Goal: Information Seeking & Learning: Learn about a topic

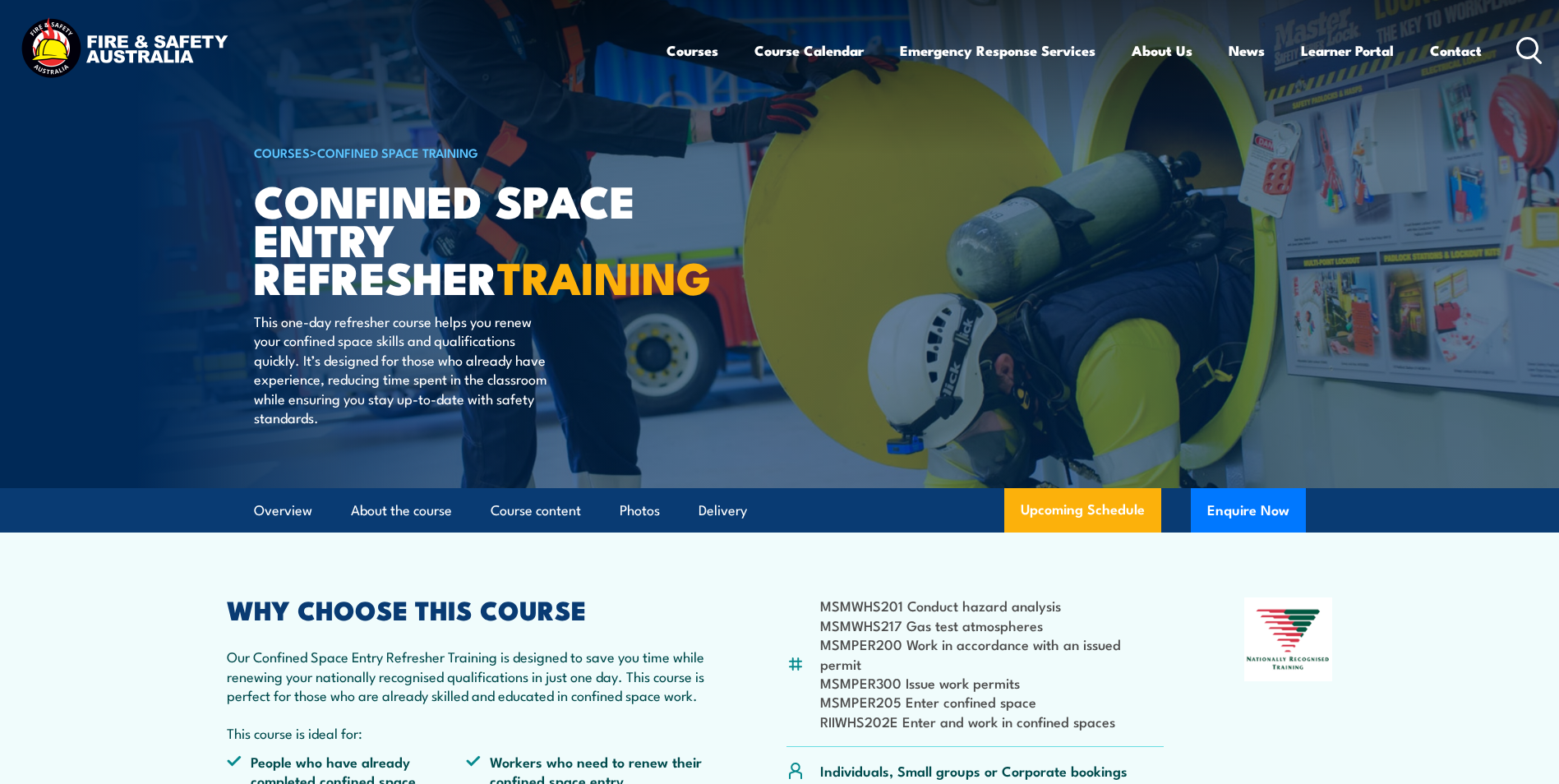
scroll to position [411, 0]
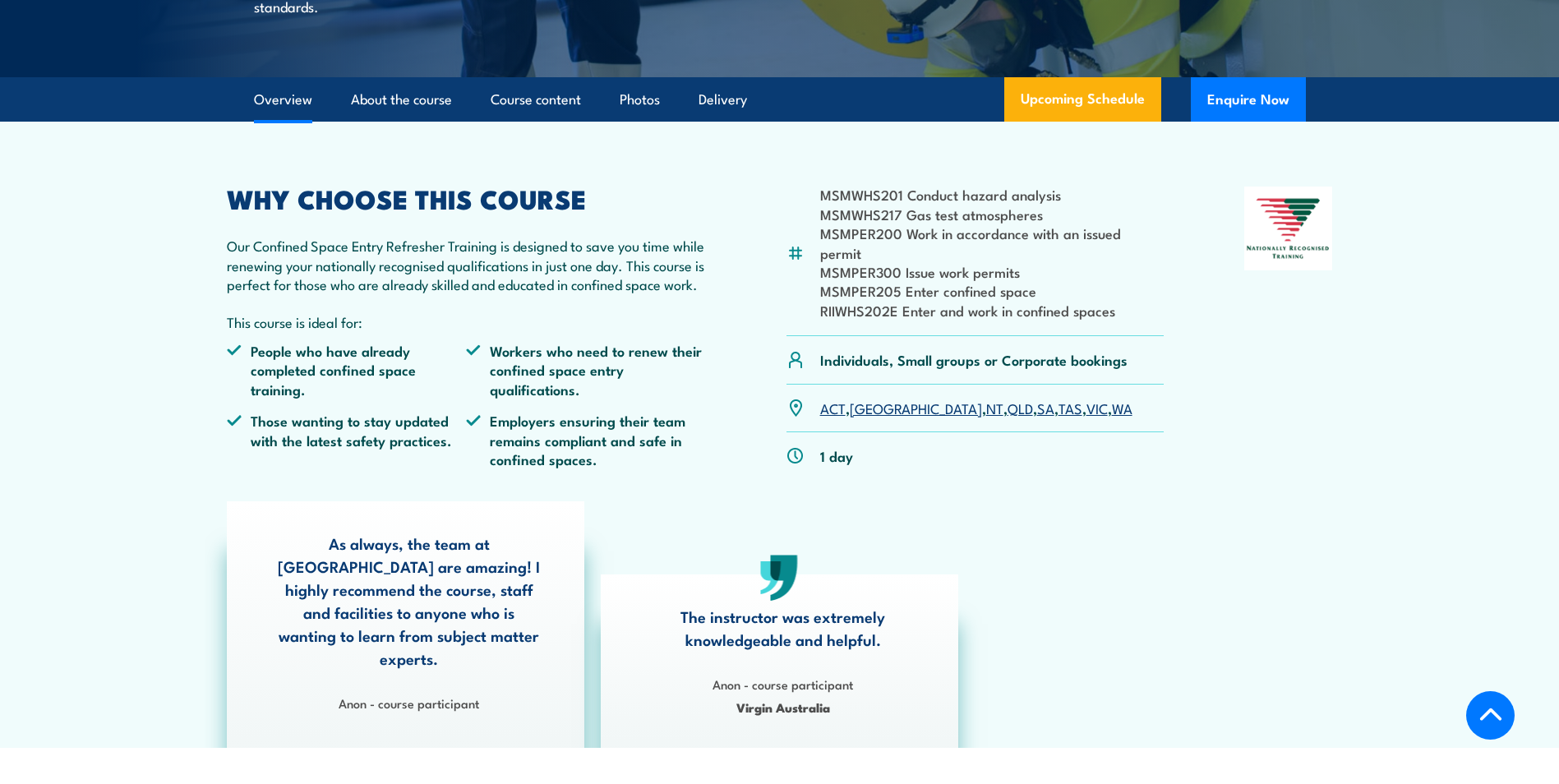
click at [1112, 398] on link "WA" at bounding box center [1122, 408] width 21 height 20
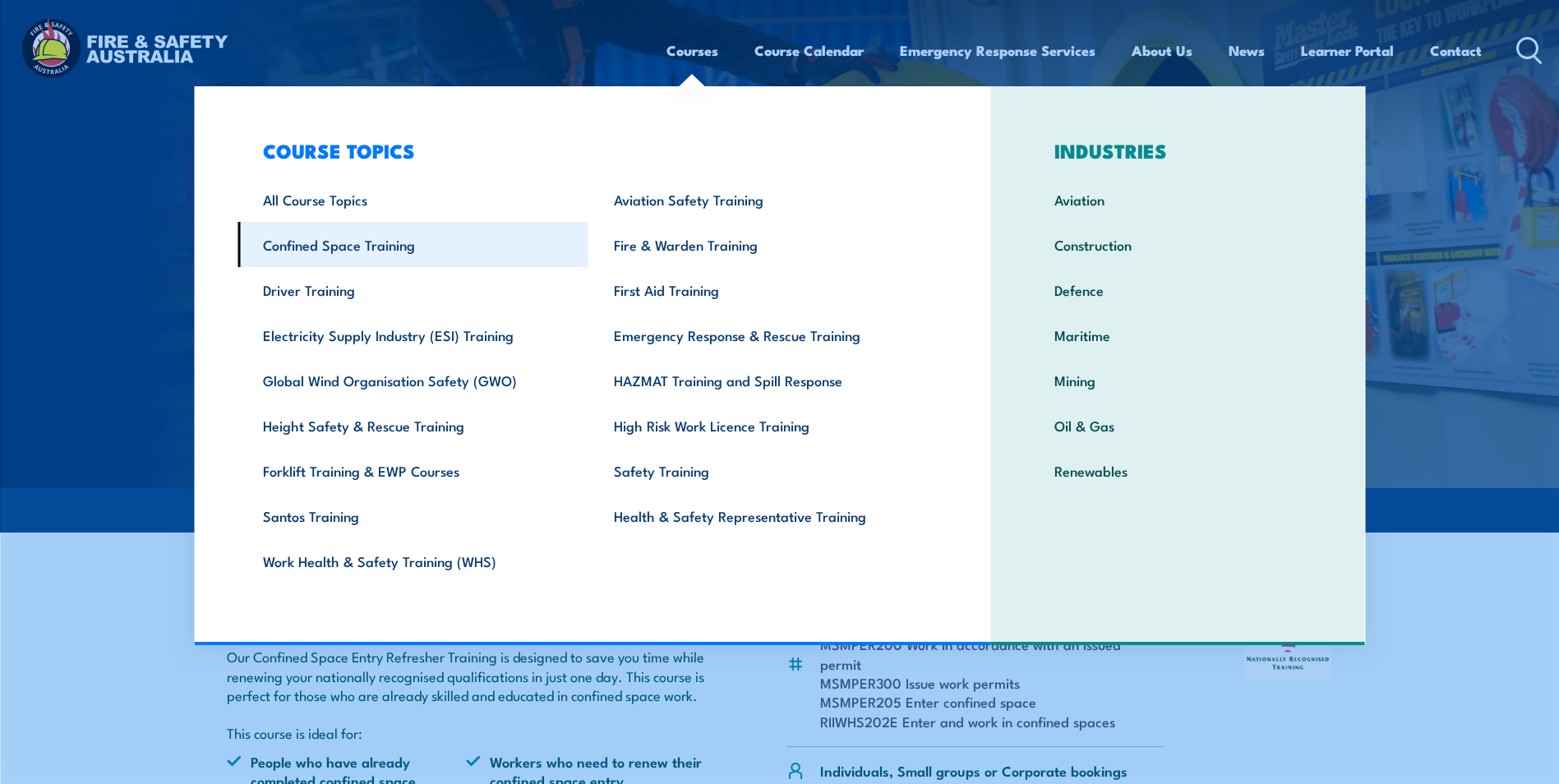
click at [326, 250] on link "Confined Space Training" at bounding box center [413, 244] width 351 height 45
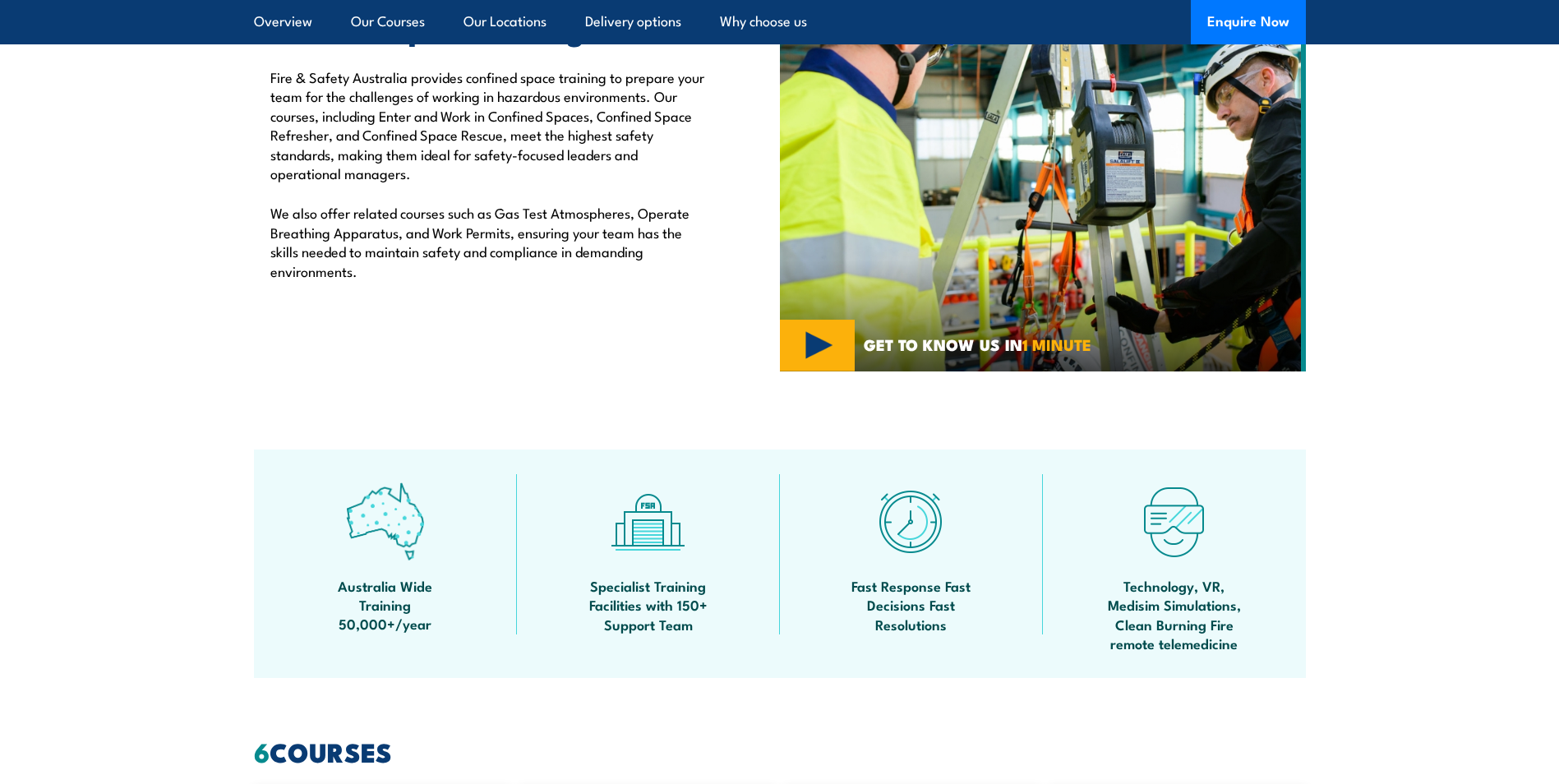
scroll to position [411, 0]
